Goal: Manage account settings

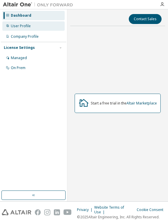
click at [45, 24] on div "User Profile" at bounding box center [33, 25] width 62 height 9
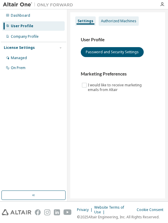
click at [114, 24] on div "Authorized Machines" at bounding box center [118, 20] width 40 height 9
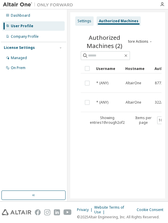
click at [85, 18] on div "Settings" at bounding box center [84, 20] width 18 height 9
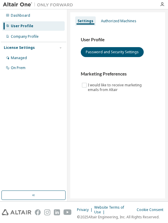
click at [88, 80] on div "Marketing Preferences I would like to receive marketing emails from Altair" at bounding box center [118, 82] width 74 height 22
click at [161, 6] on icon "button" at bounding box center [162, 4] width 5 height 5
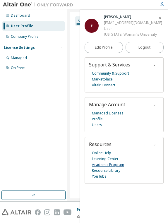
click at [110, 162] on link "Academic Program" at bounding box center [108, 165] width 32 height 6
click at [101, 111] on link "Managed Licenses" at bounding box center [108, 113] width 32 height 6
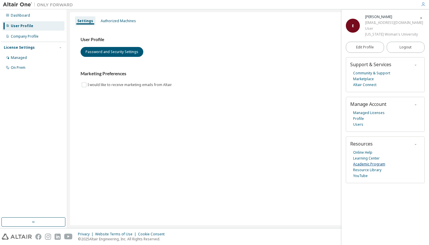
click at [167, 164] on link "Academic Program" at bounding box center [370, 165] width 32 height 6
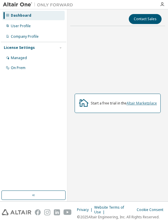
click at [134, 102] on link "Altair Marketplace" at bounding box center [141, 103] width 30 height 5
